Goal: Find specific page/section: Find specific page/section

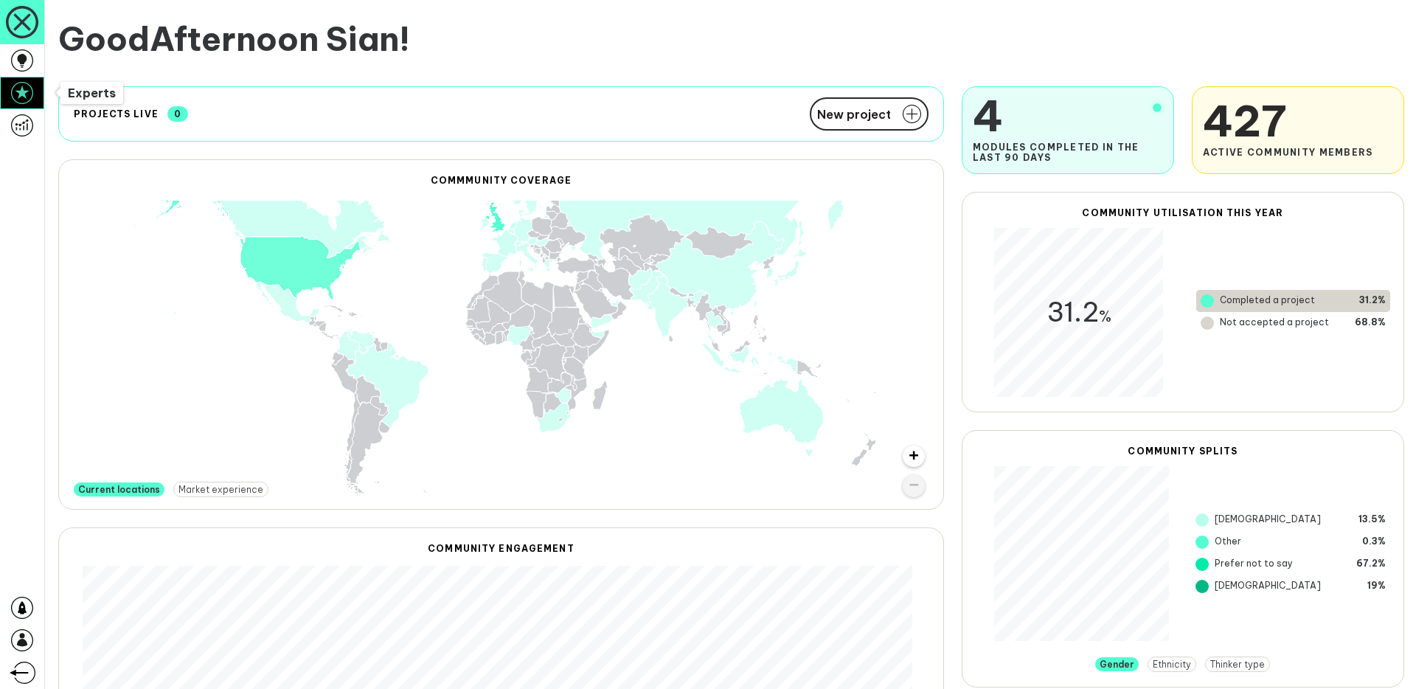
click at [34, 86] on link at bounding box center [22, 93] width 44 height 32
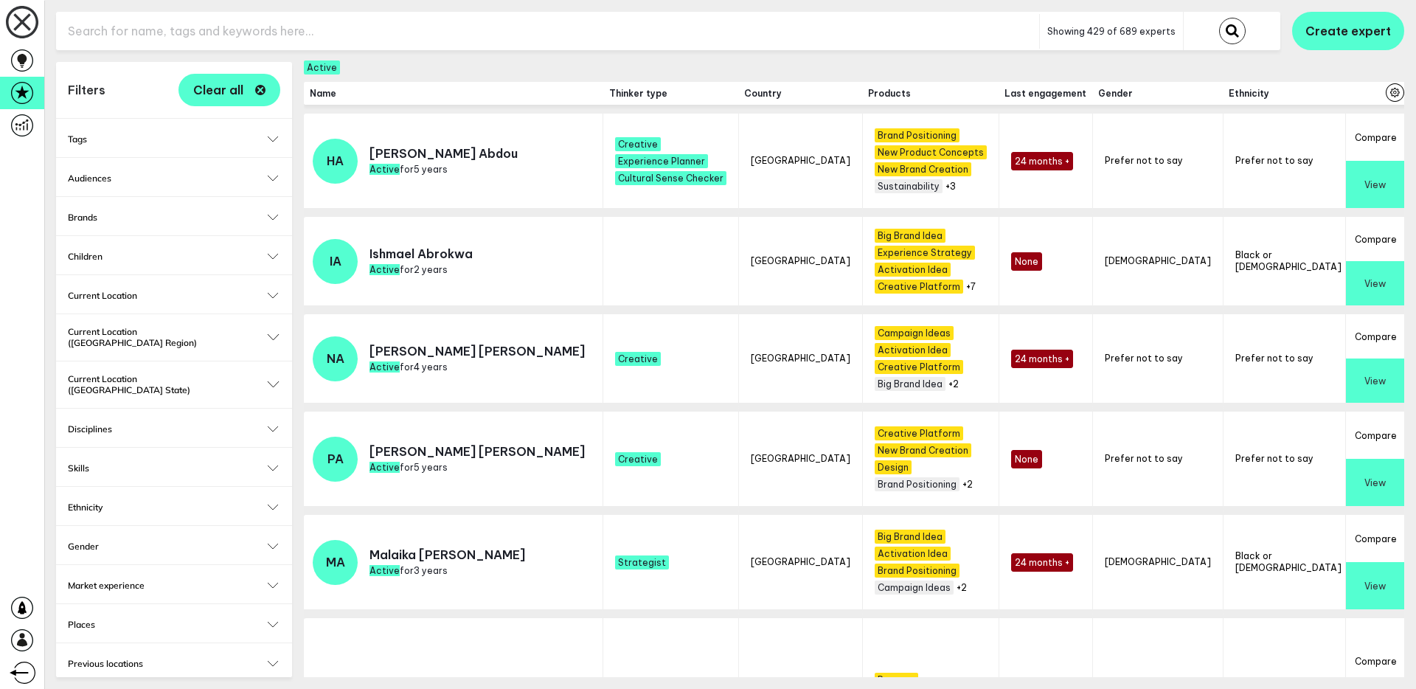
click at [402, 33] on input "text" at bounding box center [547, 31] width 983 height 36
click at [153, 378] on h2 "Current Location ([GEOGRAPHIC_DATA] State)" at bounding box center [174, 384] width 212 height 22
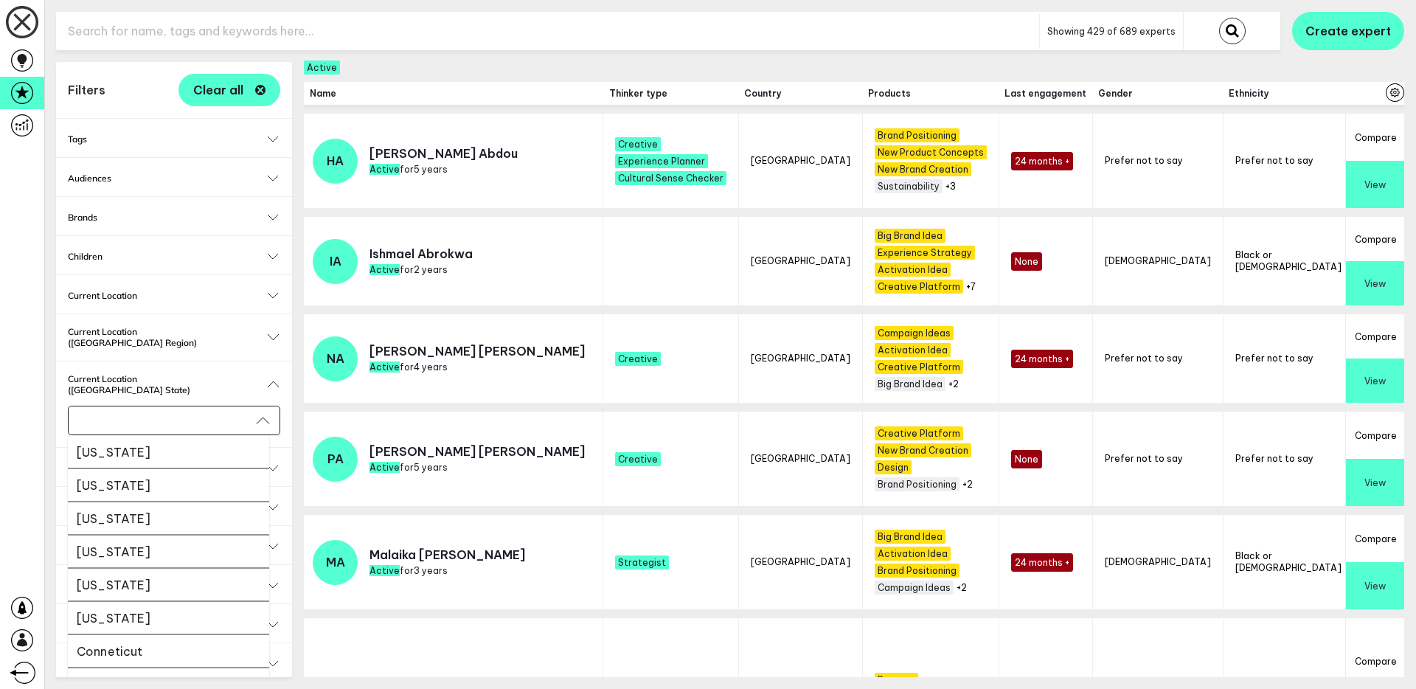
click at [138, 412] on input "Select..." at bounding box center [164, 420] width 173 height 17
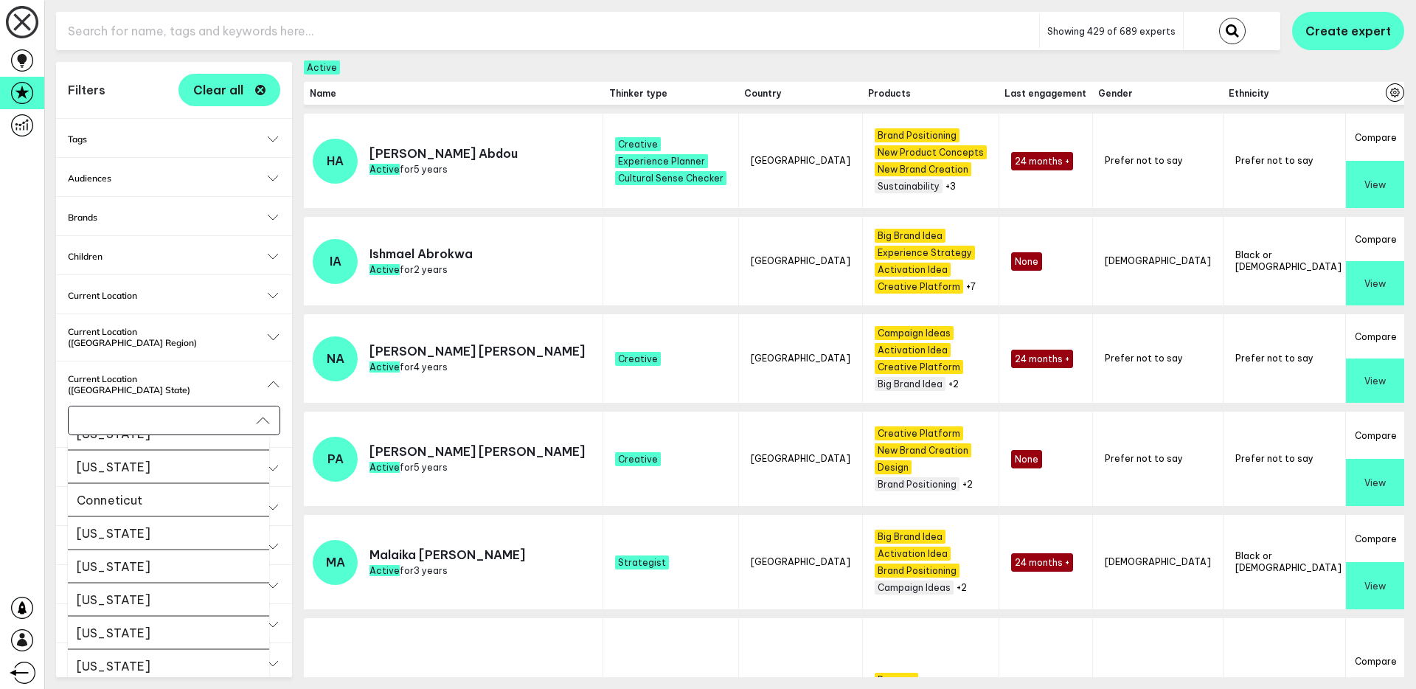
scroll to position [122, 0]
click at [153, 446] on li "[US_STATE]" at bounding box center [168, 462] width 201 height 33
checkbox input "false"
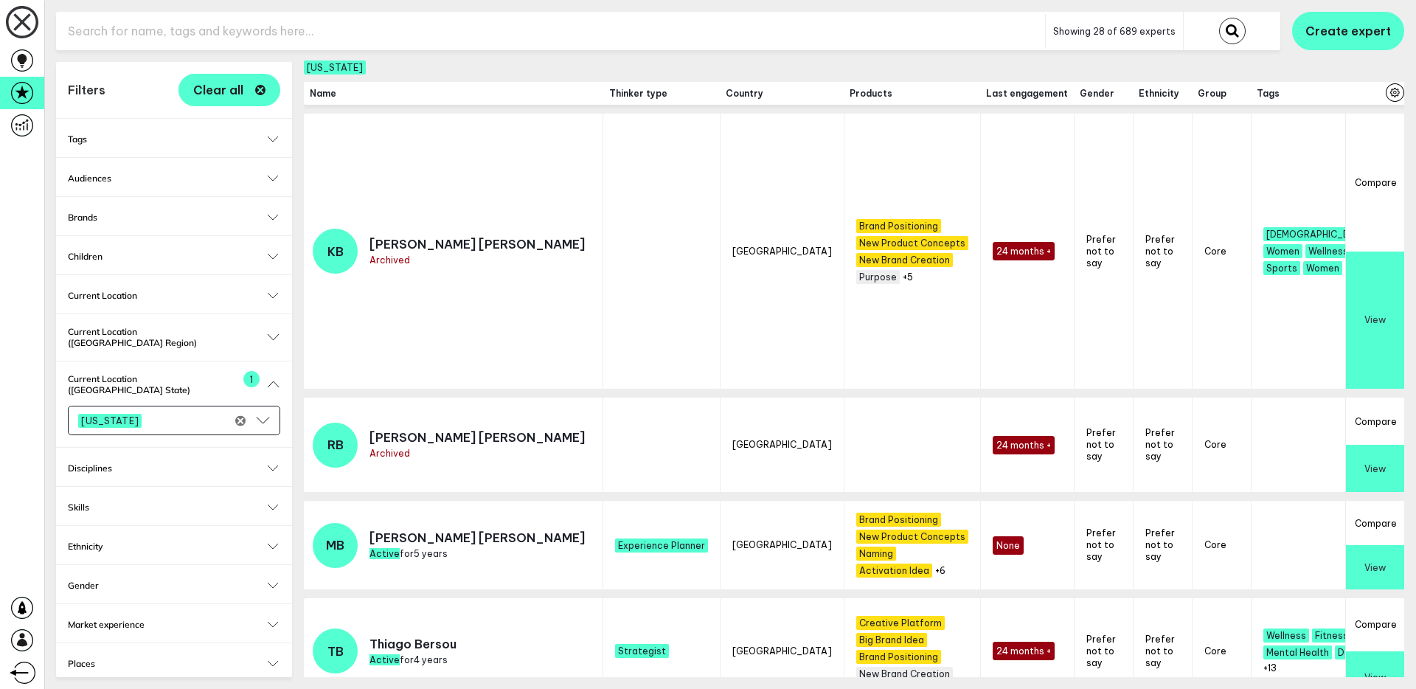
click at [235, 415] on icon "Clear" at bounding box center [240, 420] width 10 height 10
